Goal: Find specific page/section: Find specific page/section

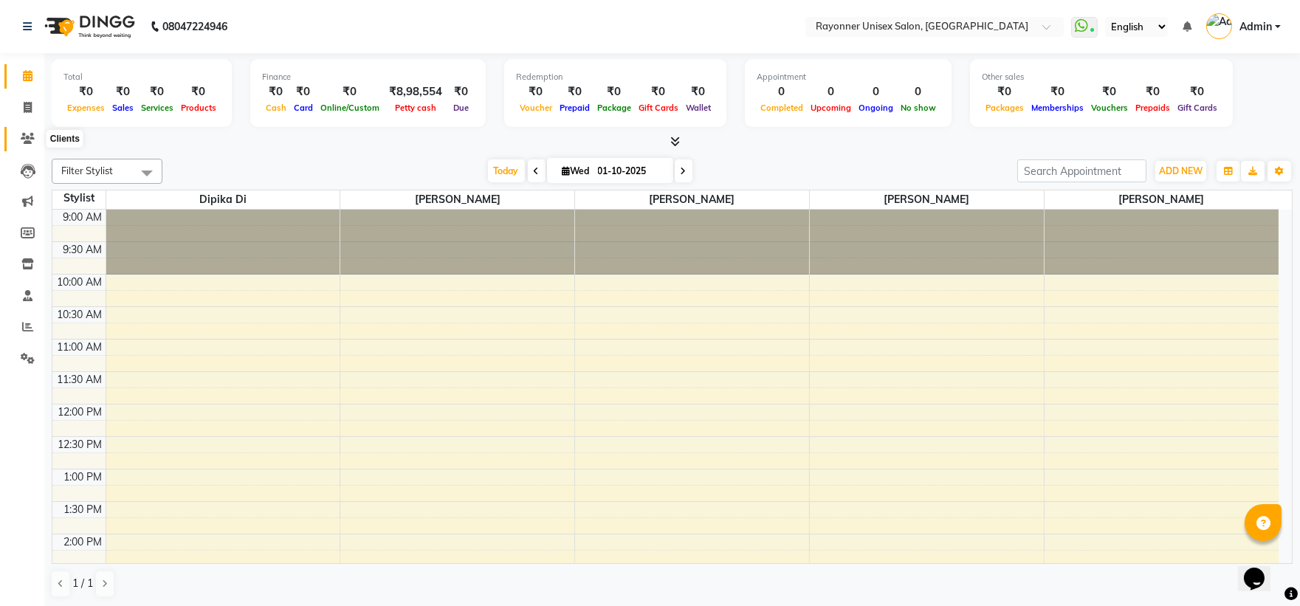
click at [31, 142] on icon at bounding box center [28, 138] width 14 height 11
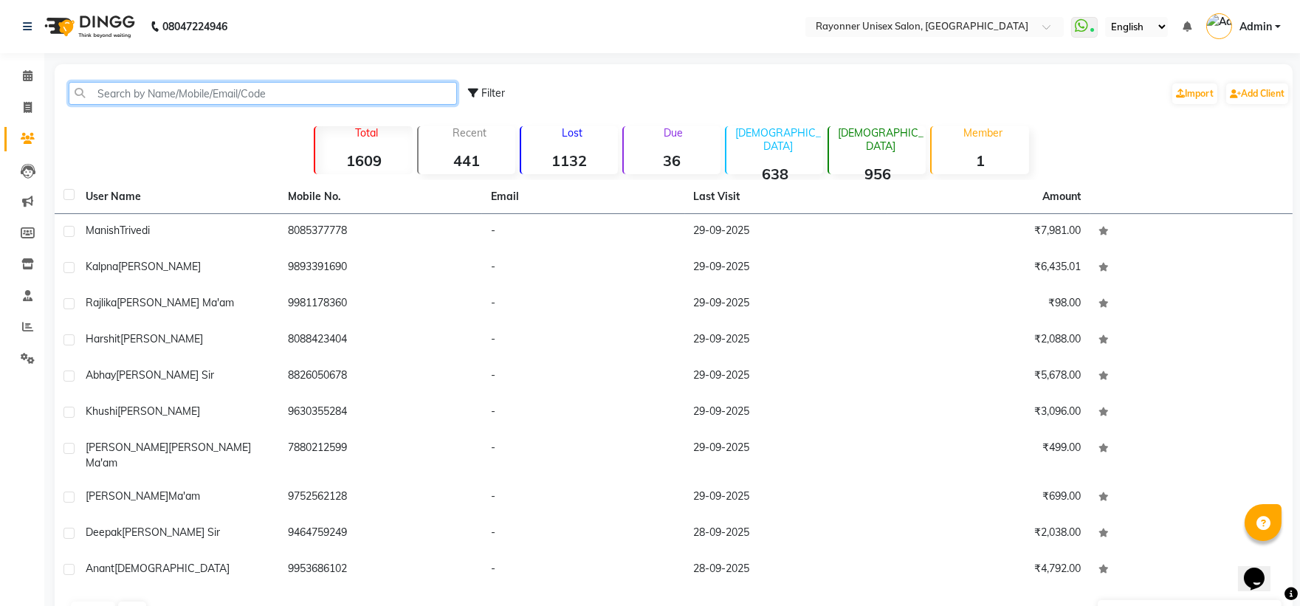
click at [179, 92] on input "text" at bounding box center [263, 93] width 388 height 23
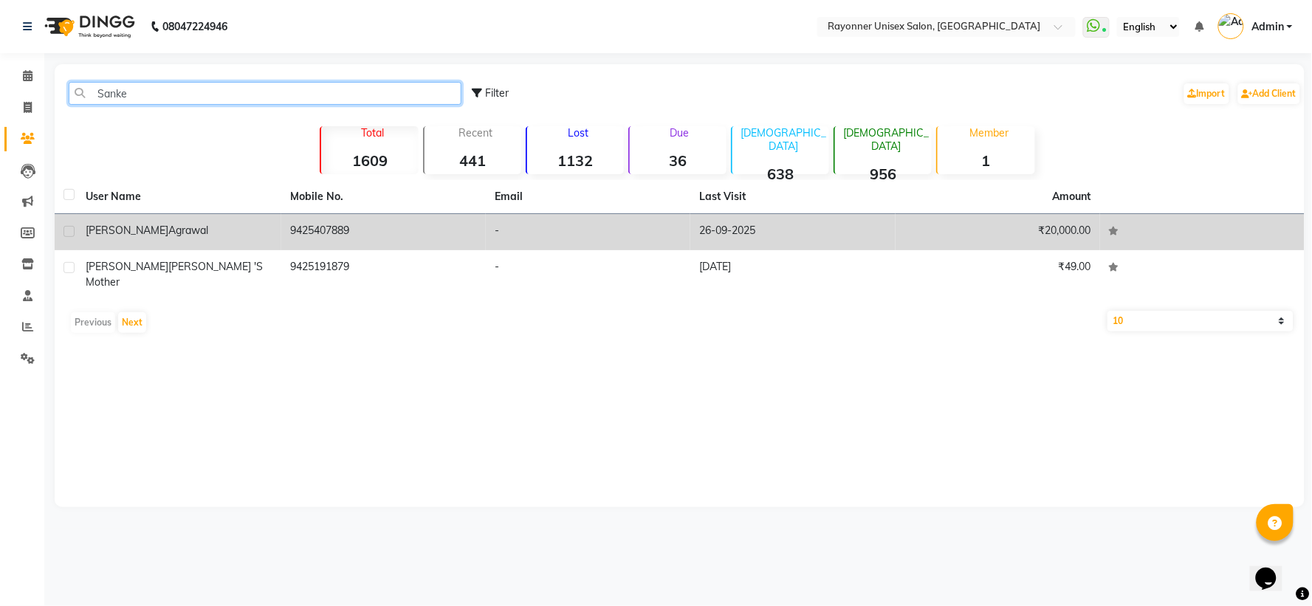
type input "Sanke"
click at [450, 236] on td "9425407889" at bounding box center [383, 232] width 205 height 36
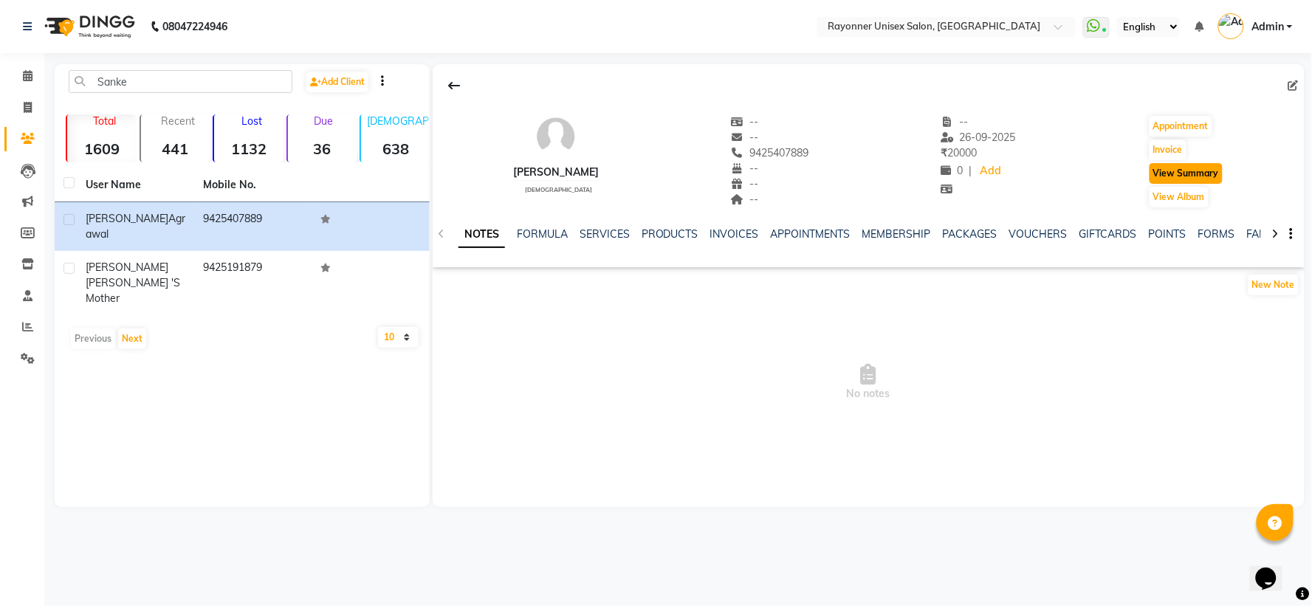
click at [706, 174] on button "View Summary" at bounding box center [1186, 173] width 73 height 21
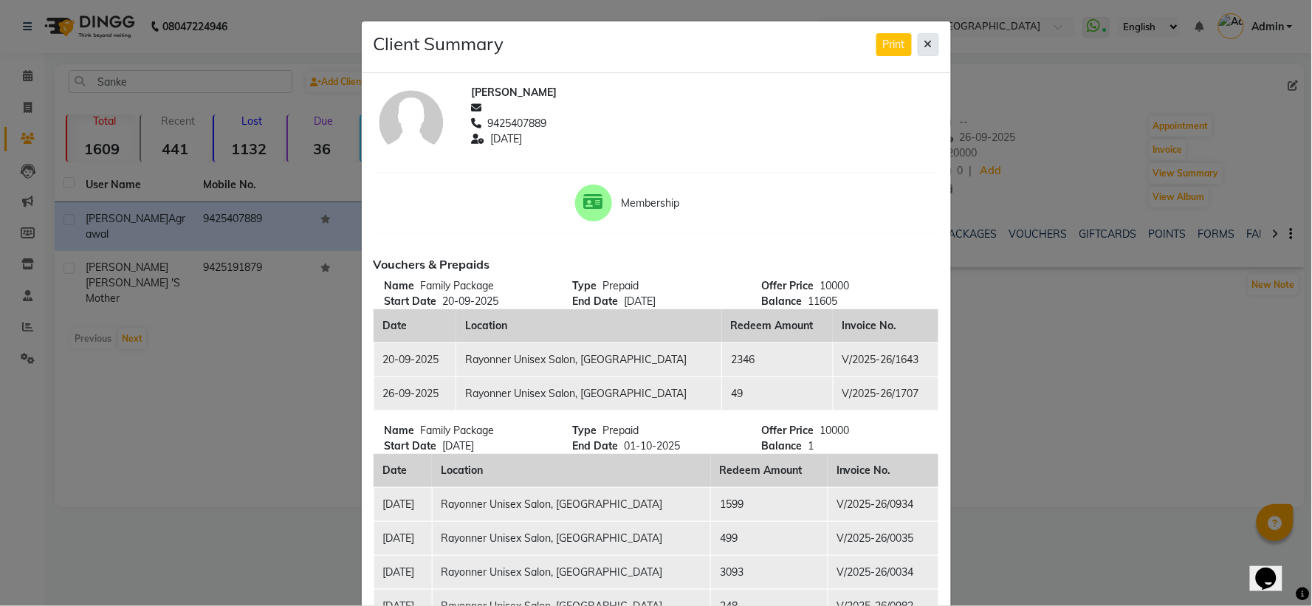
click at [706, 35] on button at bounding box center [928, 44] width 21 height 23
